Goal: Find specific page/section: Find specific page/section

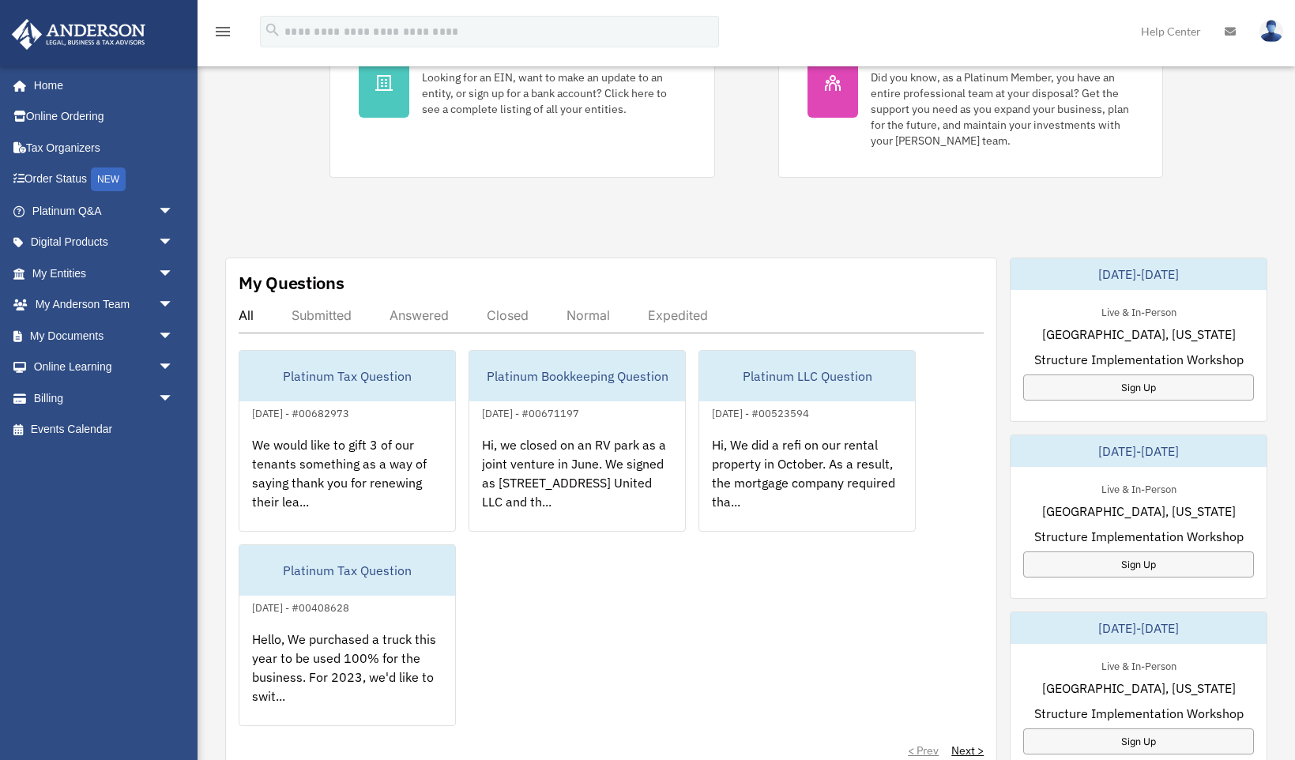
scroll to position [395, 0]
drag, startPoint x: 541, startPoint y: 622, endPoint x: 462, endPoint y: 572, distance: 92.7
click at [541, 622] on div "Platinum Tax Question July 29, 2024 - #00682973 We would like to gift 3 of our …" at bounding box center [611, 536] width 745 height 376
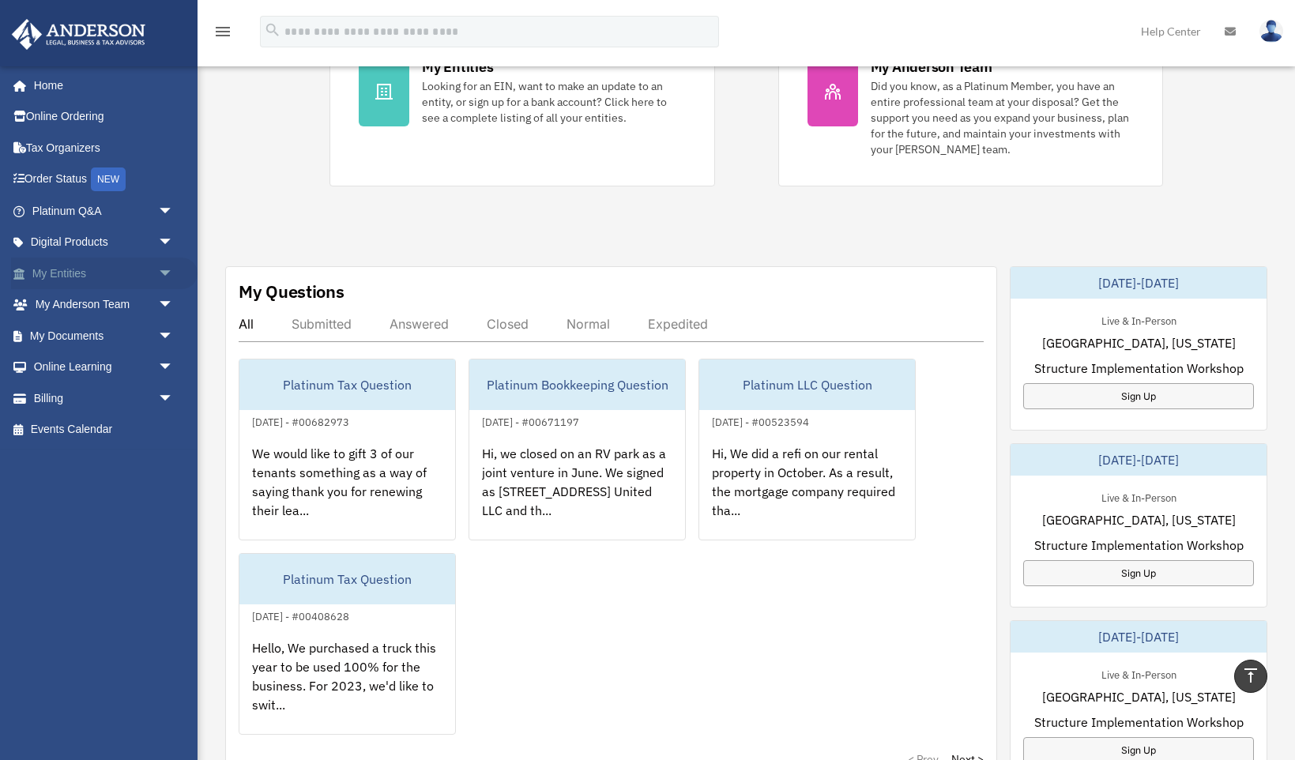
click at [81, 270] on link "My Entities arrow_drop_down" at bounding box center [104, 274] width 186 height 32
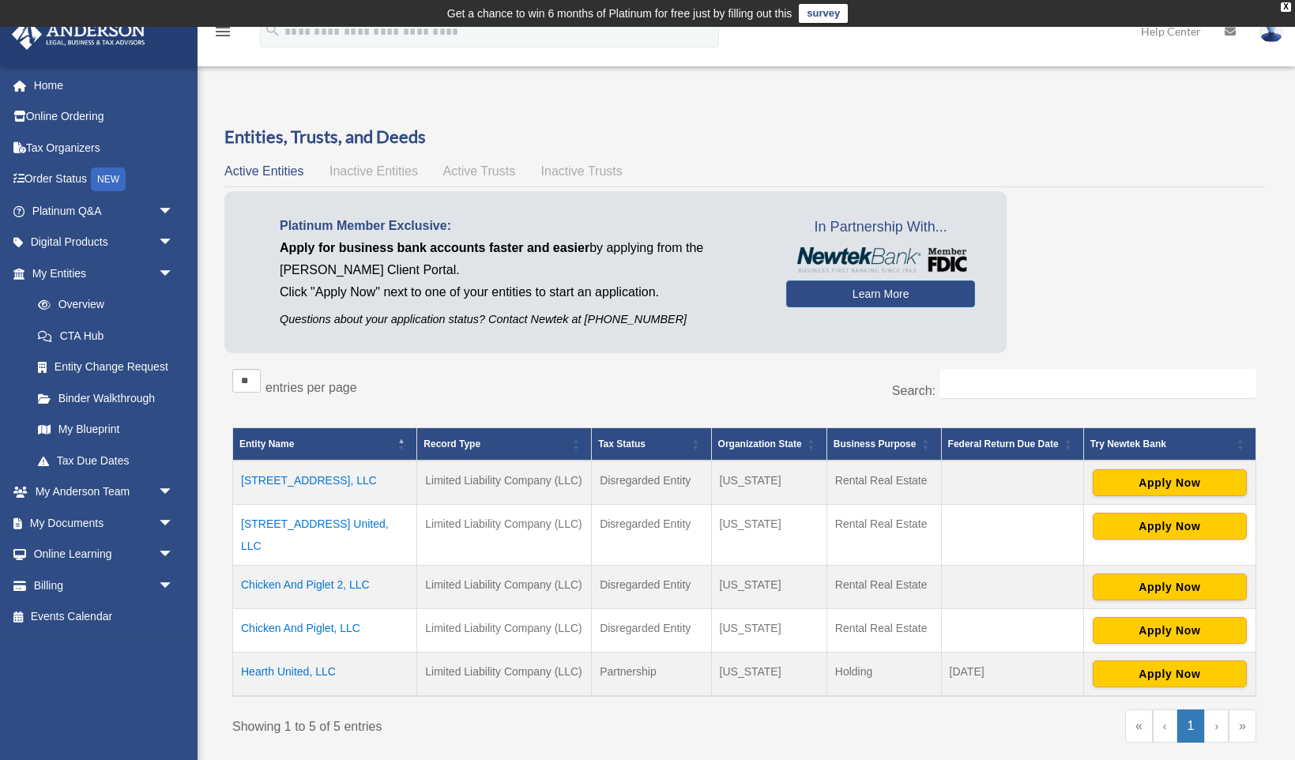
drag, startPoint x: 394, startPoint y: 525, endPoint x: 288, endPoint y: 518, distance: 105.3
click at [288, 518] on td "[STREET_ADDRESS] United, LLC" at bounding box center [325, 534] width 184 height 61
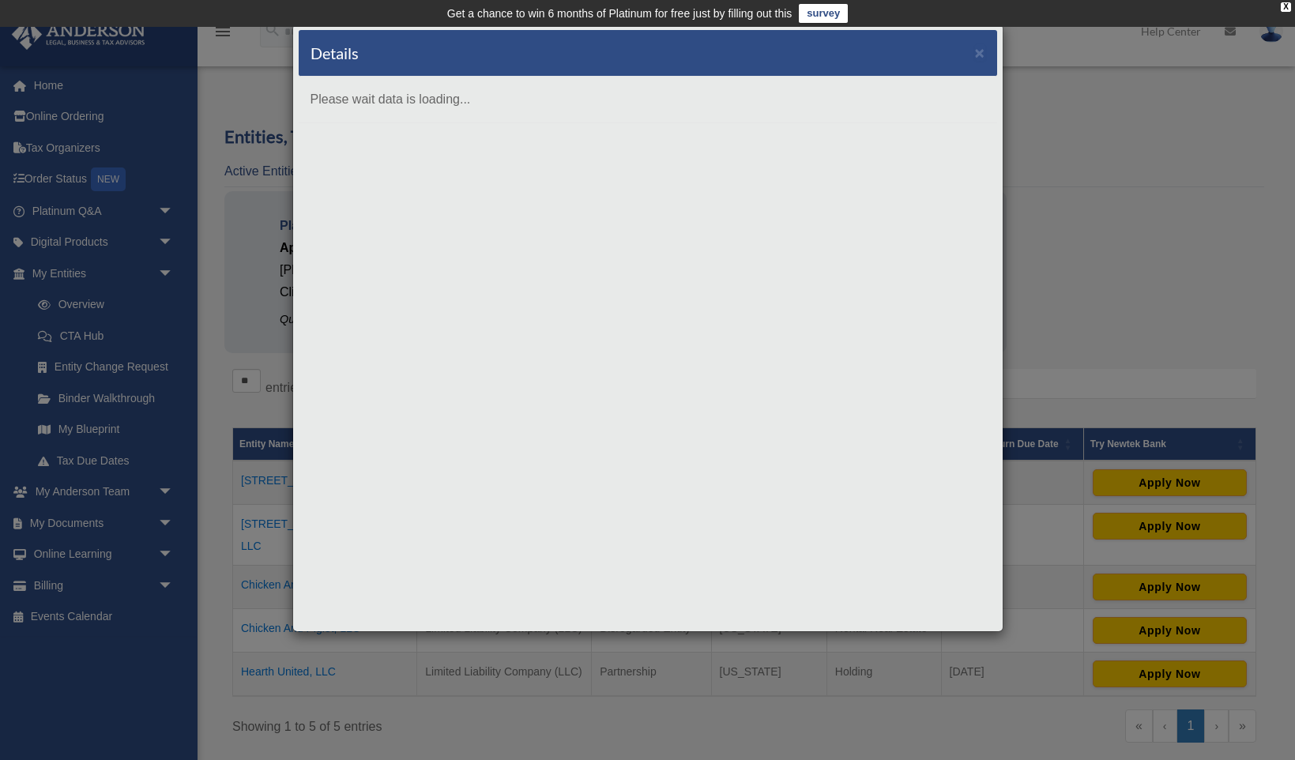
click at [513, 714] on div "Details × Please wait data is loading..." at bounding box center [647, 380] width 1295 height 760
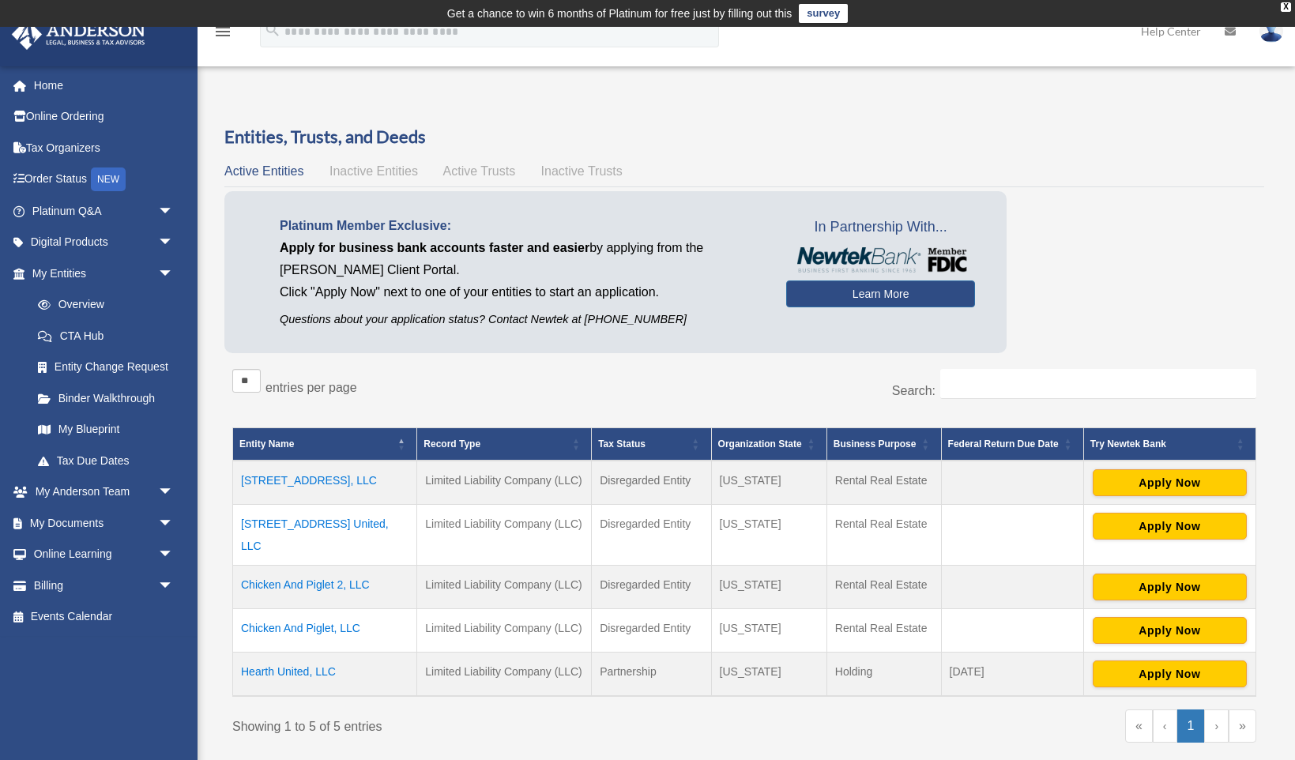
drag, startPoint x: 387, startPoint y: 483, endPoint x: 240, endPoint y: 480, distance: 147.0
click at [240, 480] on td "[STREET_ADDRESS], LLC" at bounding box center [325, 483] width 184 height 44
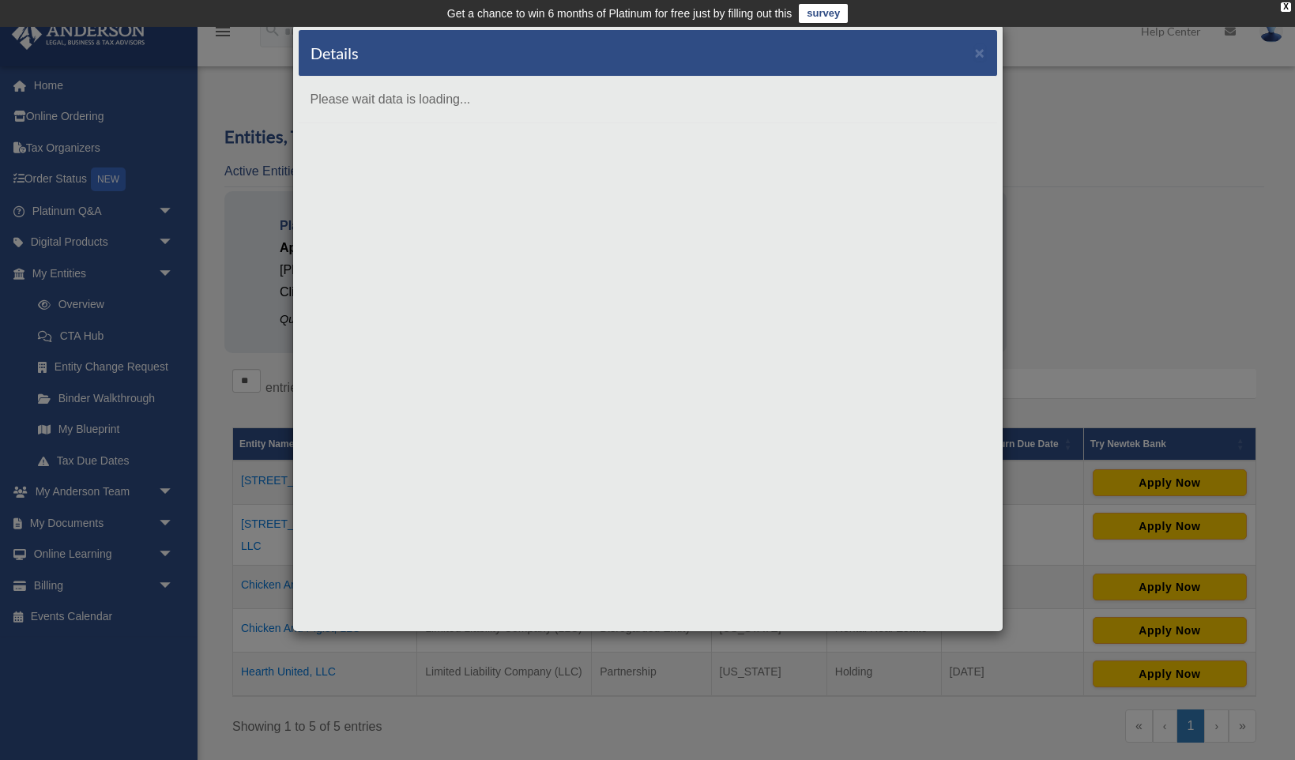
copy td "[STREET_ADDRESS], LLC"
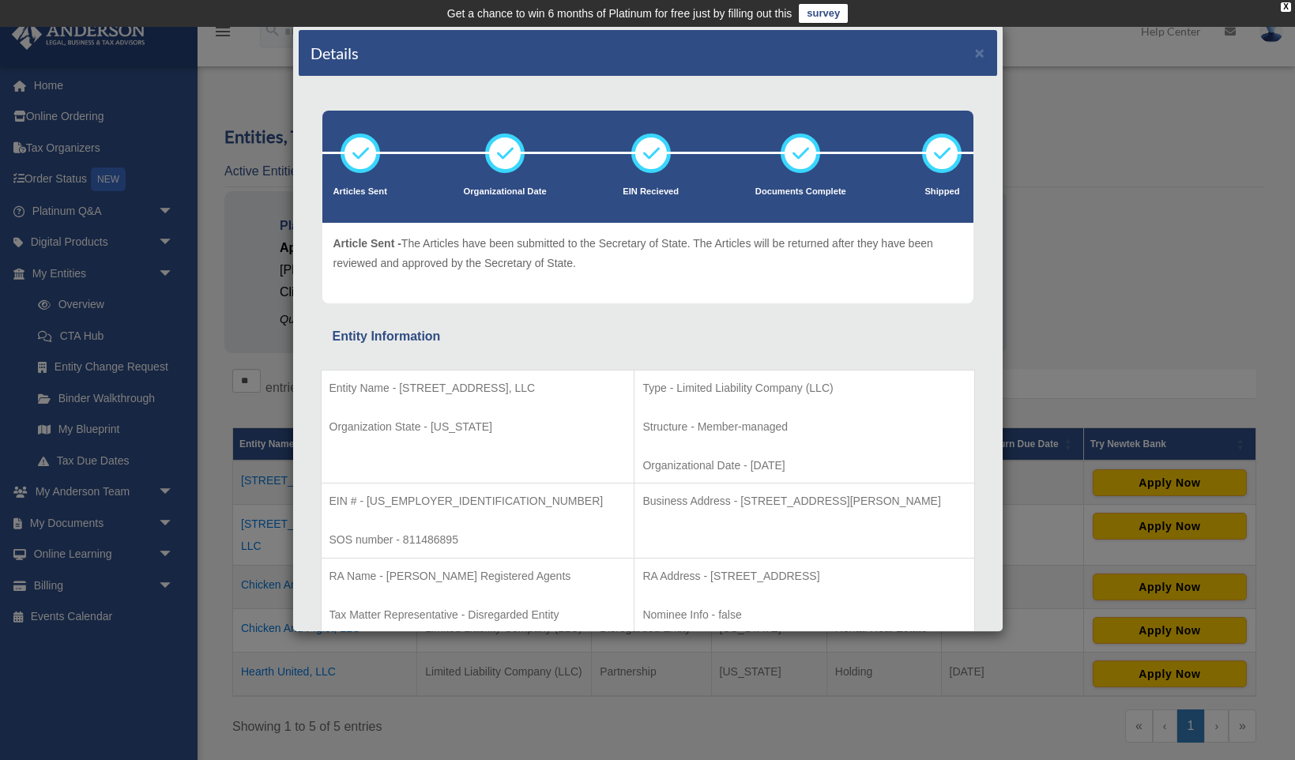
click at [214, 540] on div "Details × Articles Sent Organizational Date" at bounding box center [647, 380] width 1295 height 760
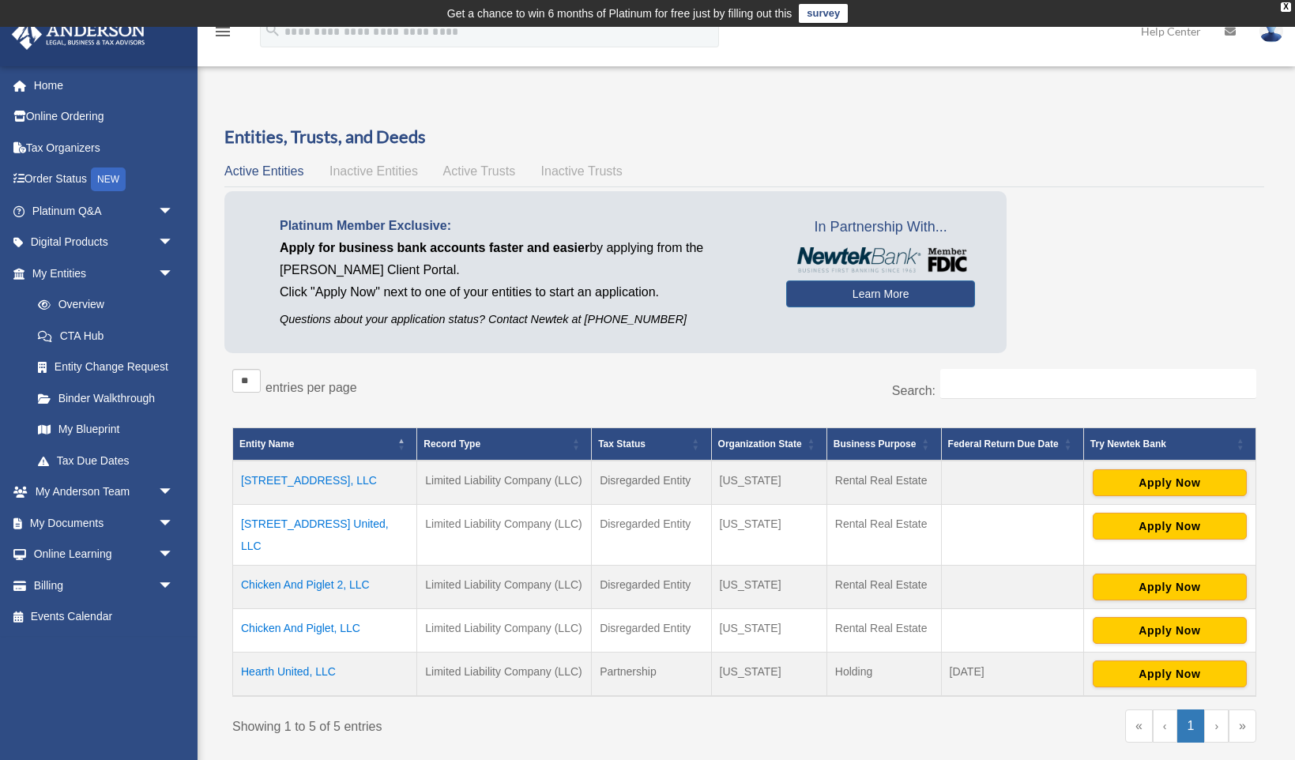
drag, startPoint x: 390, startPoint y: 481, endPoint x: 239, endPoint y: 482, distance: 151.7
click at [239, 482] on td "[STREET_ADDRESS], LLC" at bounding box center [325, 483] width 184 height 44
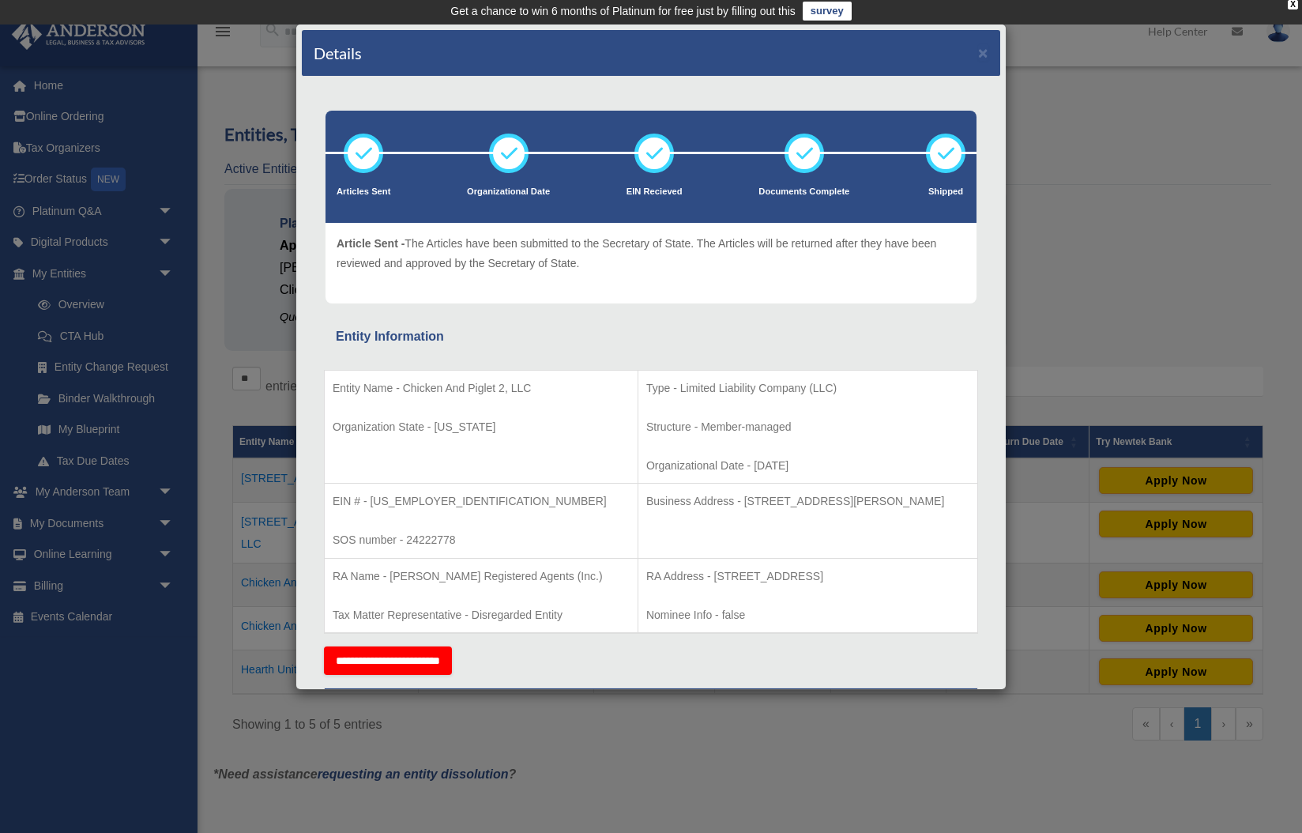
scroll to position [249, 0]
